Goal: Information Seeking & Learning: Learn about a topic

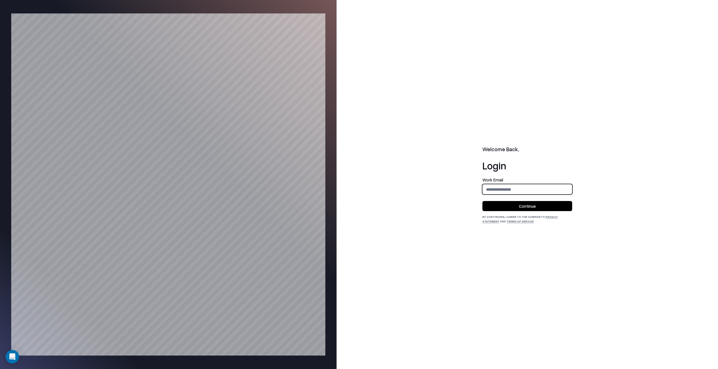
click at [533, 193] on input "email" at bounding box center [526, 189] width 89 height 10
type input "**********"
click at [536, 202] on button "Continue" at bounding box center [527, 206] width 90 height 10
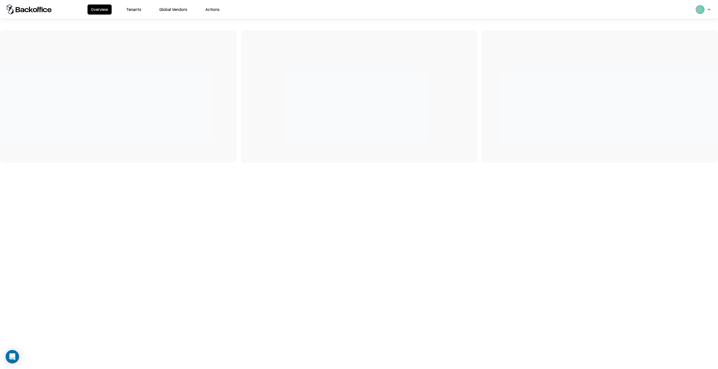
click at [134, 8] on button "Tenants" at bounding box center [134, 9] width 22 height 10
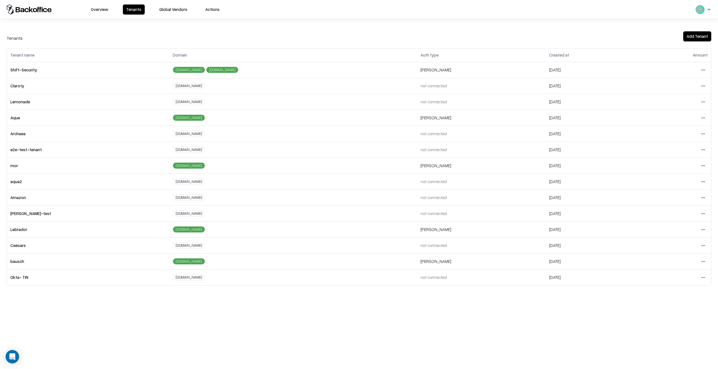
click at [702, 248] on html "Overview Tenants Global Vendors Actions Tenants Add Tenant Tenant name Domain A…" at bounding box center [359, 184] width 718 height 369
click at [686, 291] on div "Login to tenant" at bounding box center [679, 292] width 61 height 11
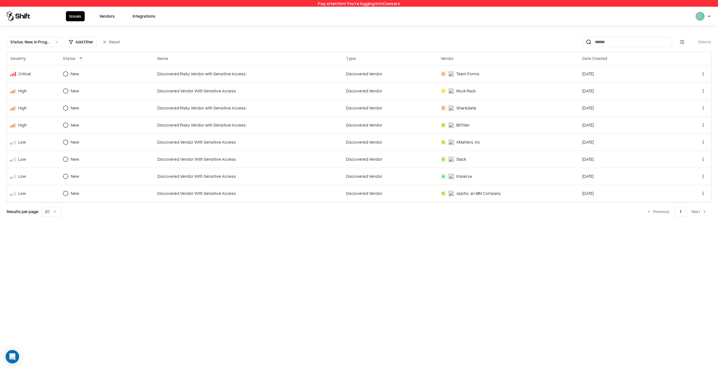
click at [157, 71] on div "Discovered Risky Vendor with Sensitive Access" at bounding box center [248, 74] width 182 height 6
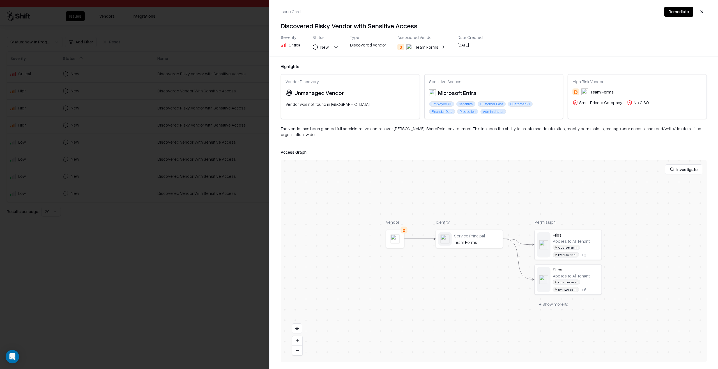
click at [0, 0] on div at bounding box center [0, 0] width 0 height 0
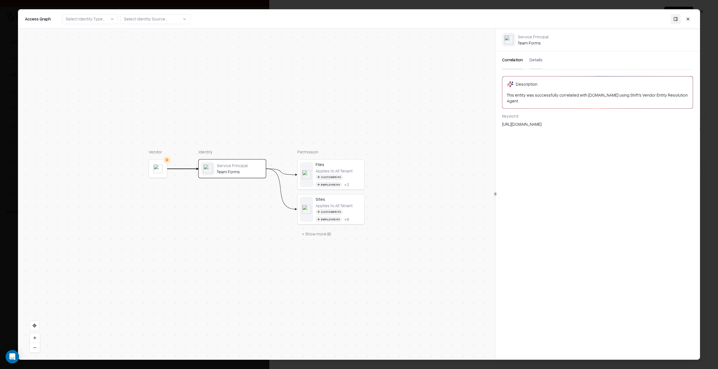
click at [338, 178] on div "Customer PII" at bounding box center [328, 177] width 27 height 5
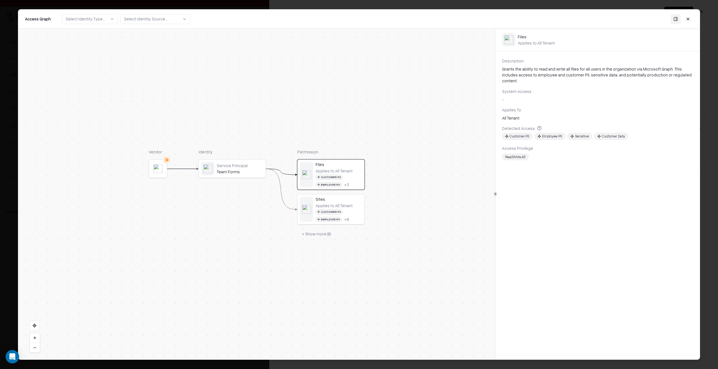
click at [338, 205] on div "Applies to: All Tenant" at bounding box center [333, 205] width 37 height 5
click at [303, 182] on div at bounding box center [306, 174] width 13 height 25
click at [229, 168] on div "Service Principal Team Forms" at bounding box center [240, 168] width 47 height 11
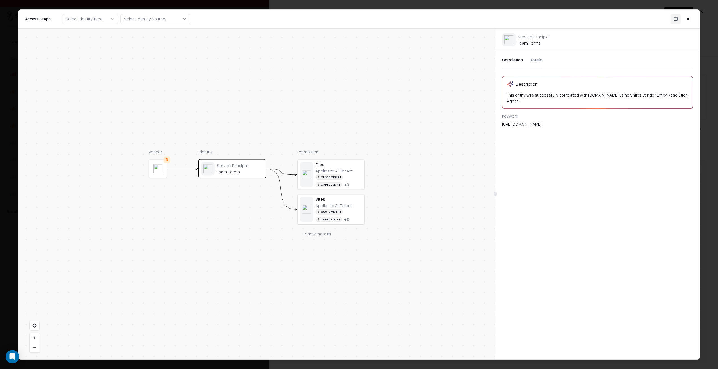
click at [13, 143] on body "Pay attention! You're logging into Caesars Issues Vendors Integrations Status :…" at bounding box center [359, 184] width 718 height 369
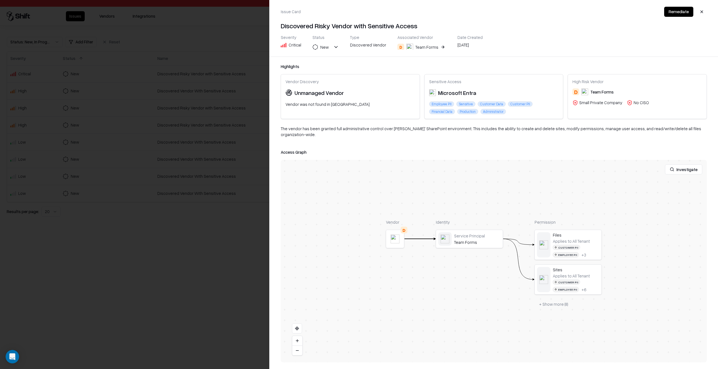
click at [133, 75] on div at bounding box center [359, 184] width 718 height 369
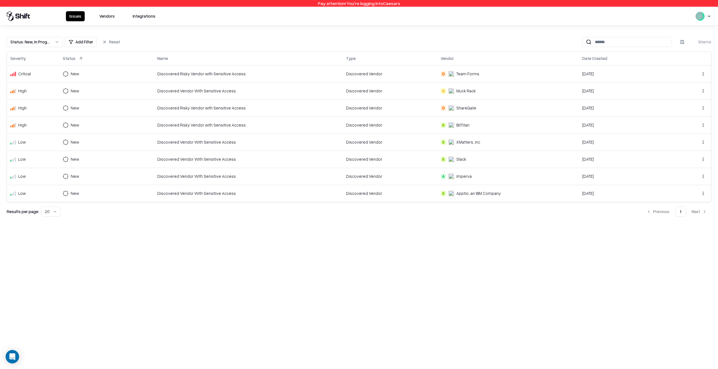
click at [110, 17] on button "Vendors" at bounding box center [107, 16] width 22 height 10
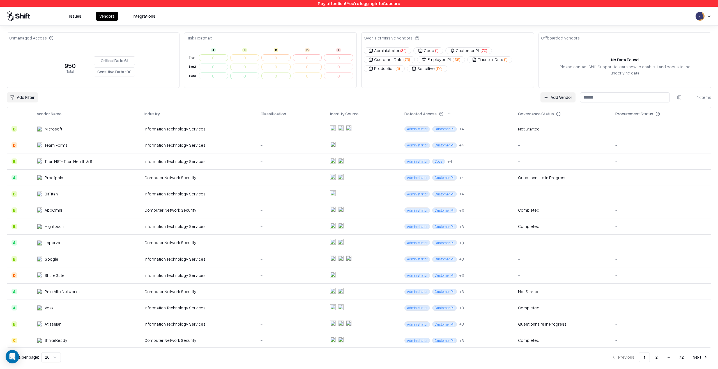
click at [177, 157] on td "Information Technology Services" at bounding box center [198, 161] width 116 height 16
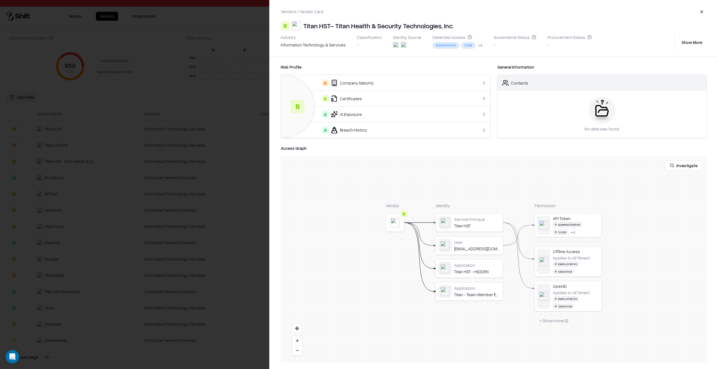
click at [223, 158] on div at bounding box center [359, 184] width 718 height 369
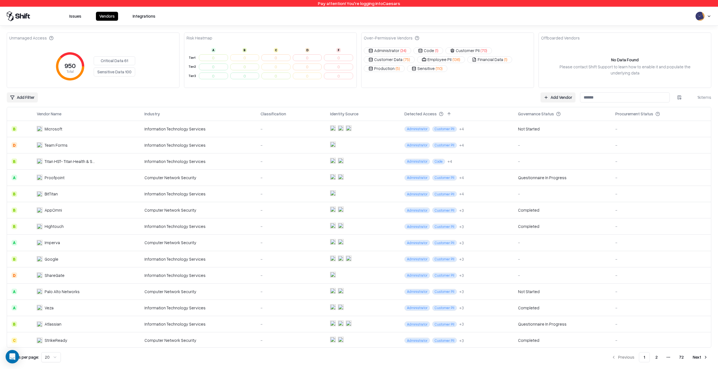
click at [282, 127] on div "-" at bounding box center [290, 129] width 61 height 6
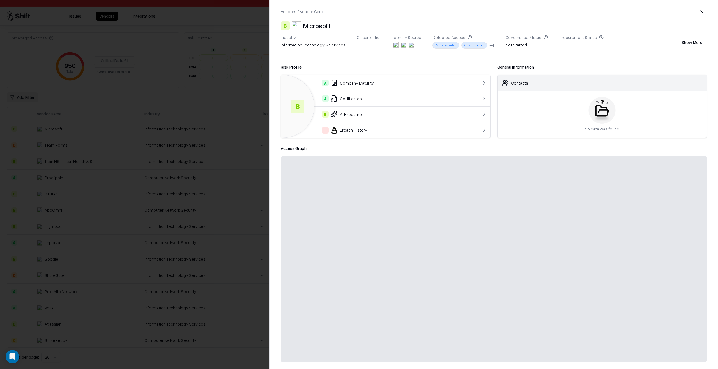
click at [230, 225] on div at bounding box center [359, 184] width 718 height 369
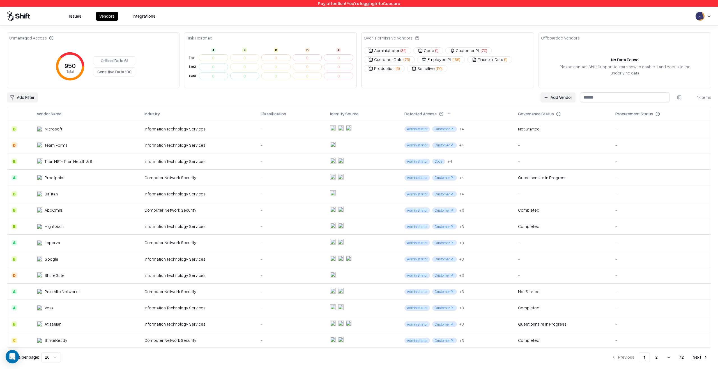
click at [216, 203] on td "Computer Network Security" at bounding box center [198, 210] width 116 height 16
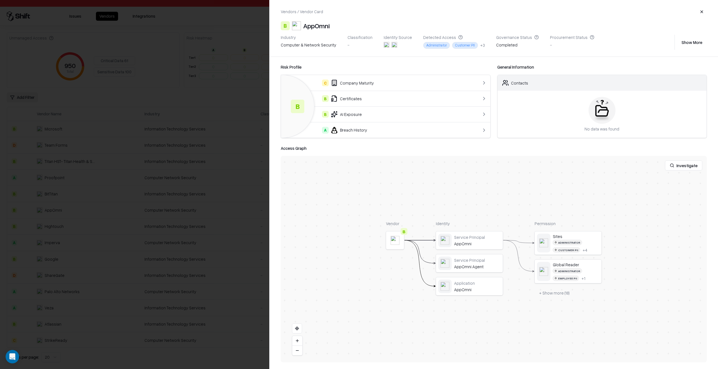
click at [0, 0] on div at bounding box center [0, 0] width 0 height 0
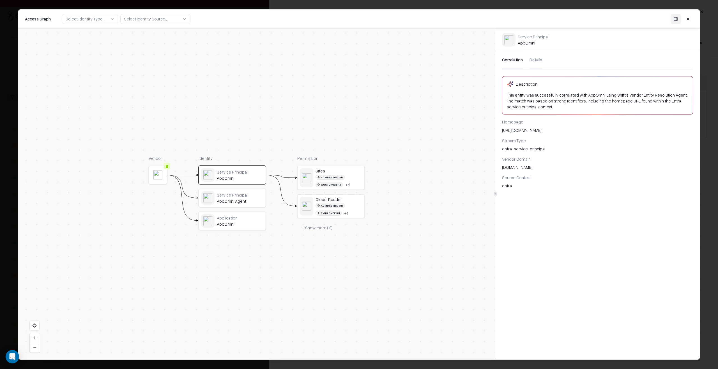
click at [344, 206] on div "Administrator Employee PII + 1" at bounding box center [338, 209] width 47 height 13
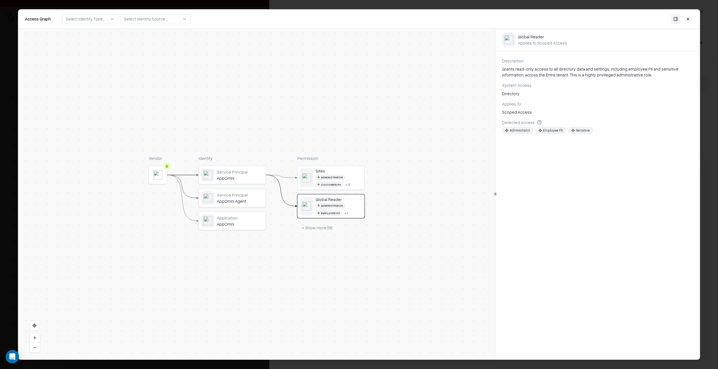
click at [6, 212] on body "Pay attention! You're logging into Caesars Issues Vendors Integrations Unmanage…" at bounding box center [359, 184] width 718 height 369
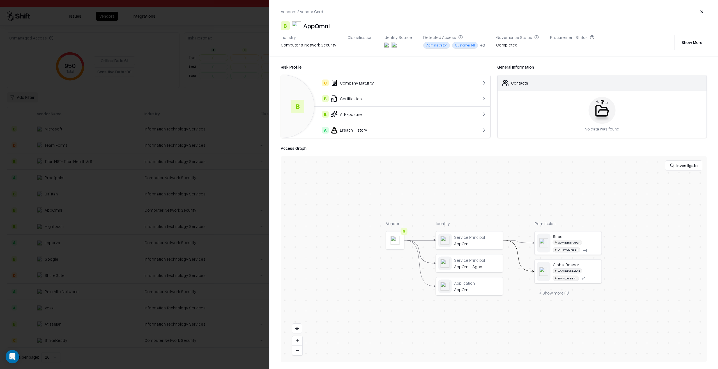
click at [109, 199] on div at bounding box center [359, 184] width 718 height 369
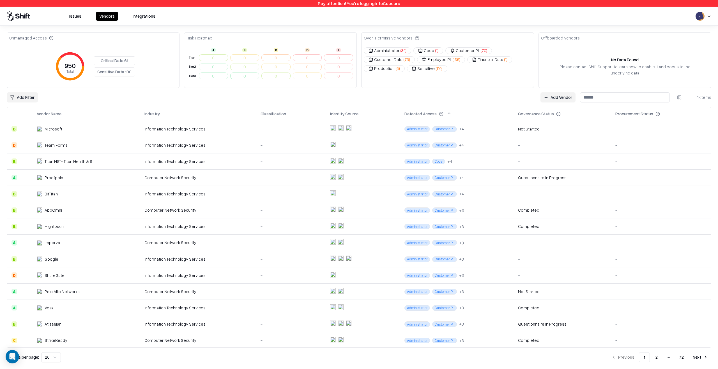
click at [394, 58] on button "Customer Data ( 75 )" at bounding box center [389, 59] width 51 height 7
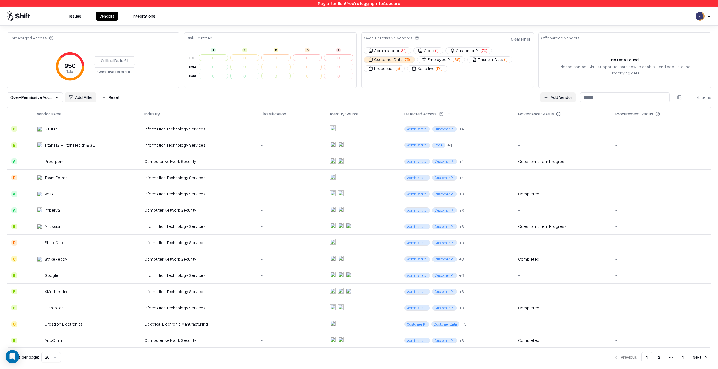
click at [394, 58] on button "Customer Data ( 75 )" at bounding box center [389, 59] width 51 height 7
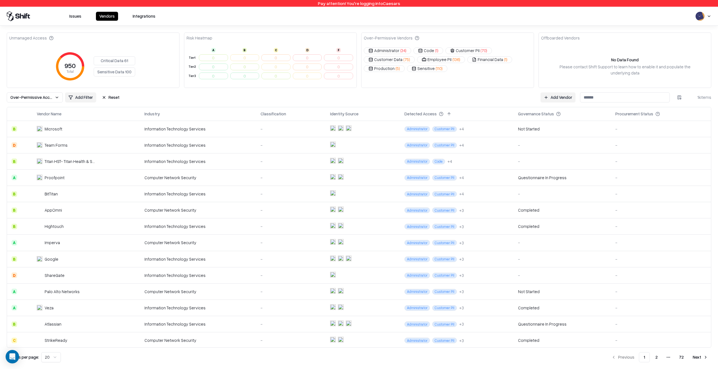
click at [335, 68] on td "0" at bounding box center [338, 66] width 31 height 9
click at [278, 35] on div "Risk Heatmap" at bounding box center [270, 38] width 172 height 11
